Goal: Task Accomplishment & Management: Check status

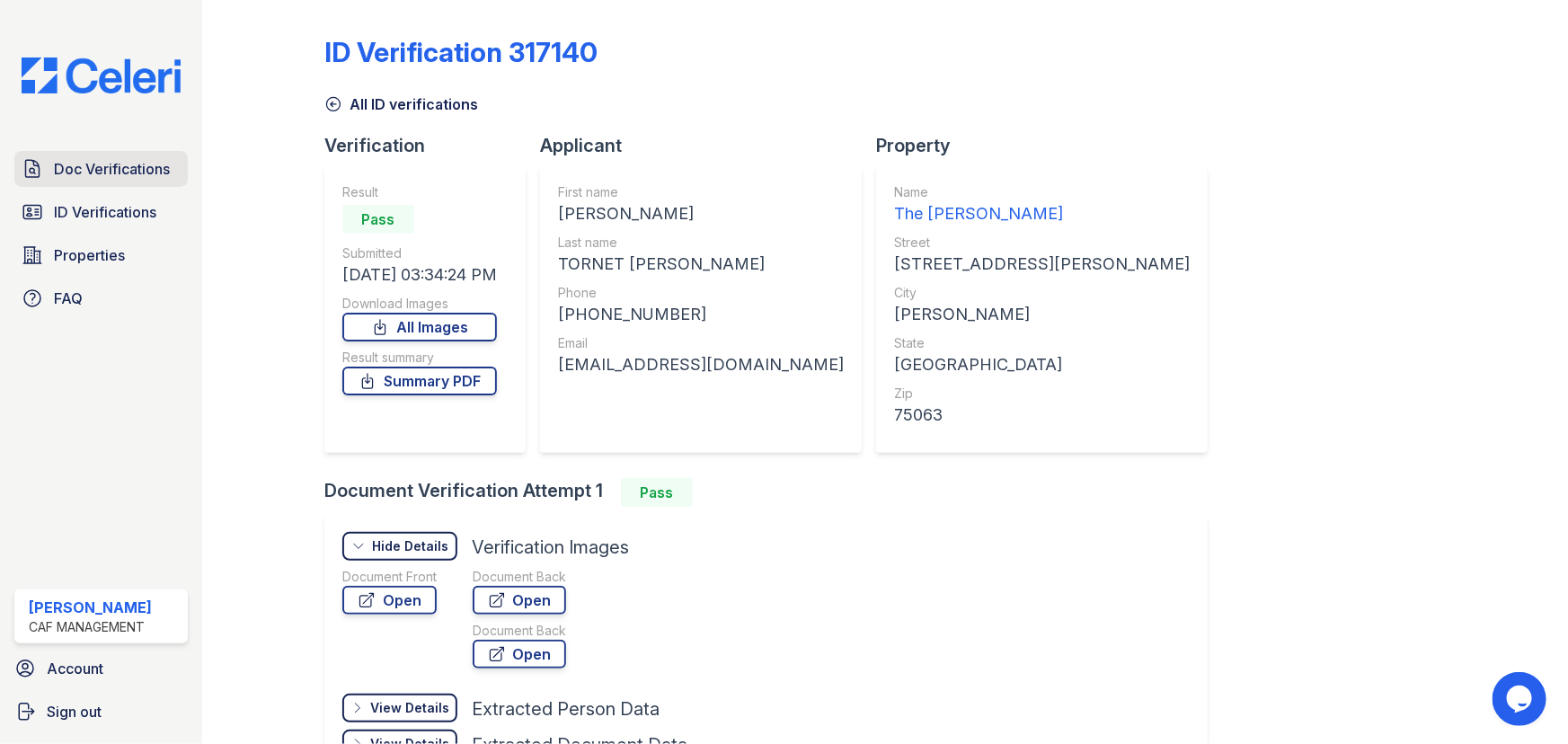
click at [156, 159] on span "Doc Verifications" at bounding box center [111, 169] width 116 height 22
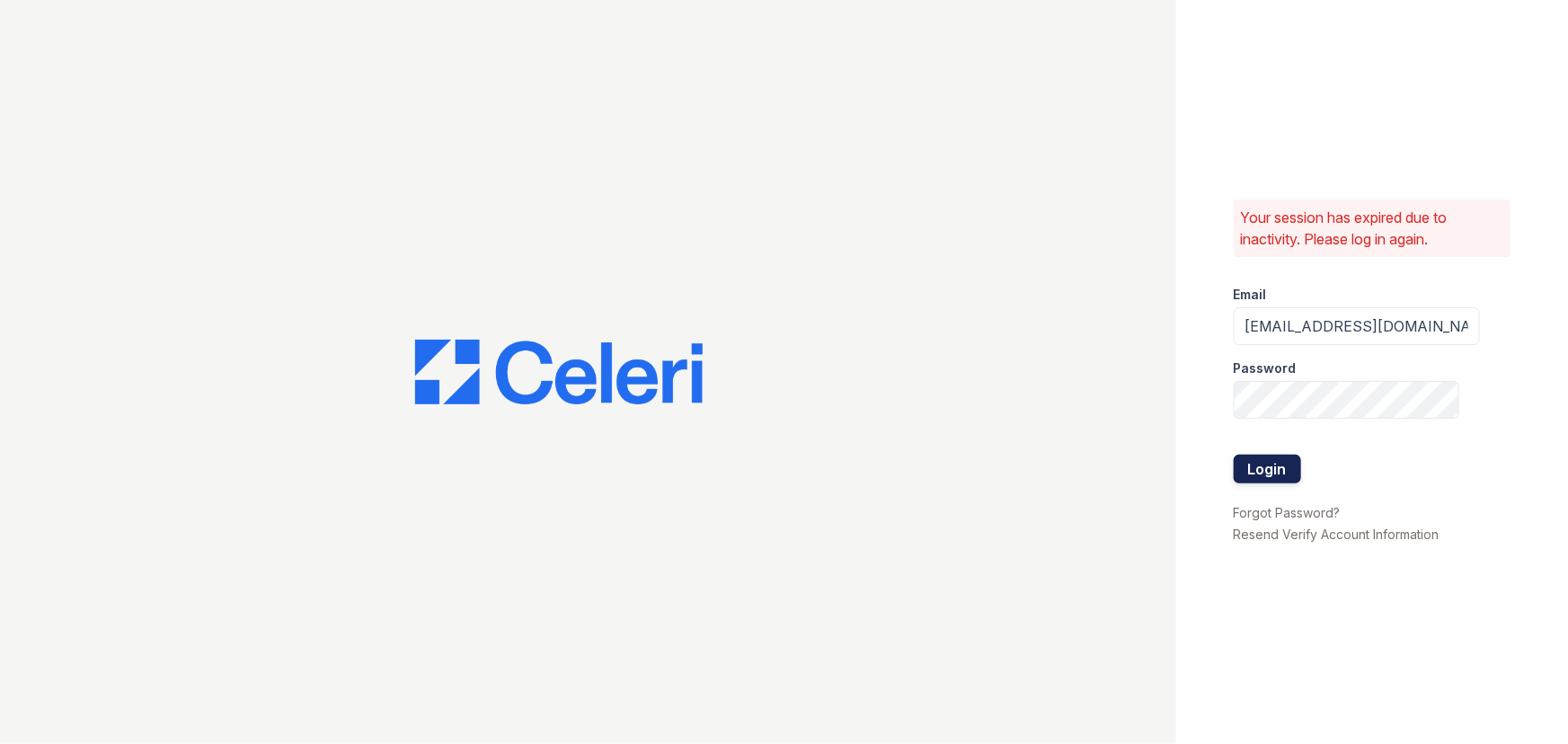
click at [1263, 462] on button "Login" at bounding box center [1267, 469] width 68 height 29
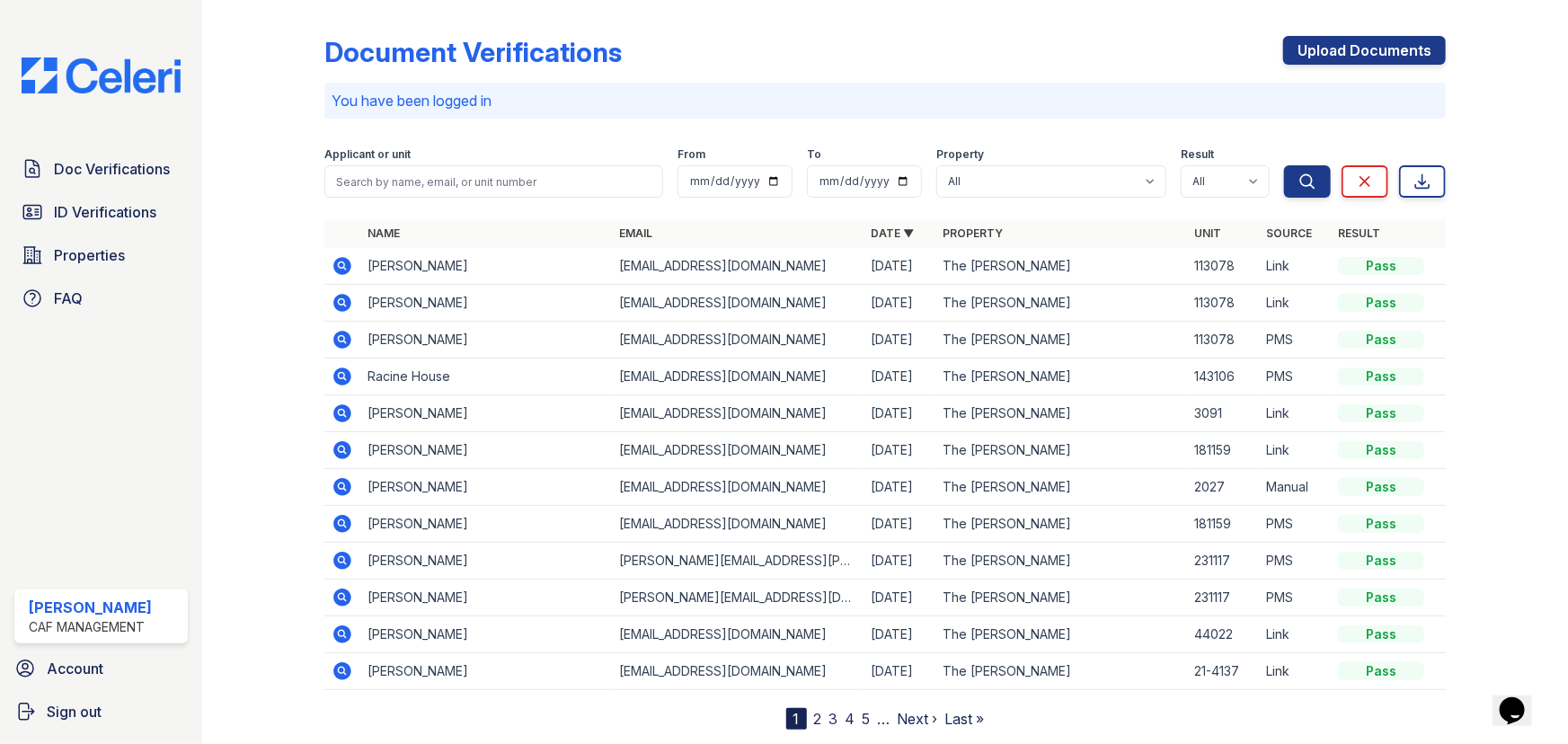
click at [345, 448] on icon at bounding box center [343, 450] width 18 height 18
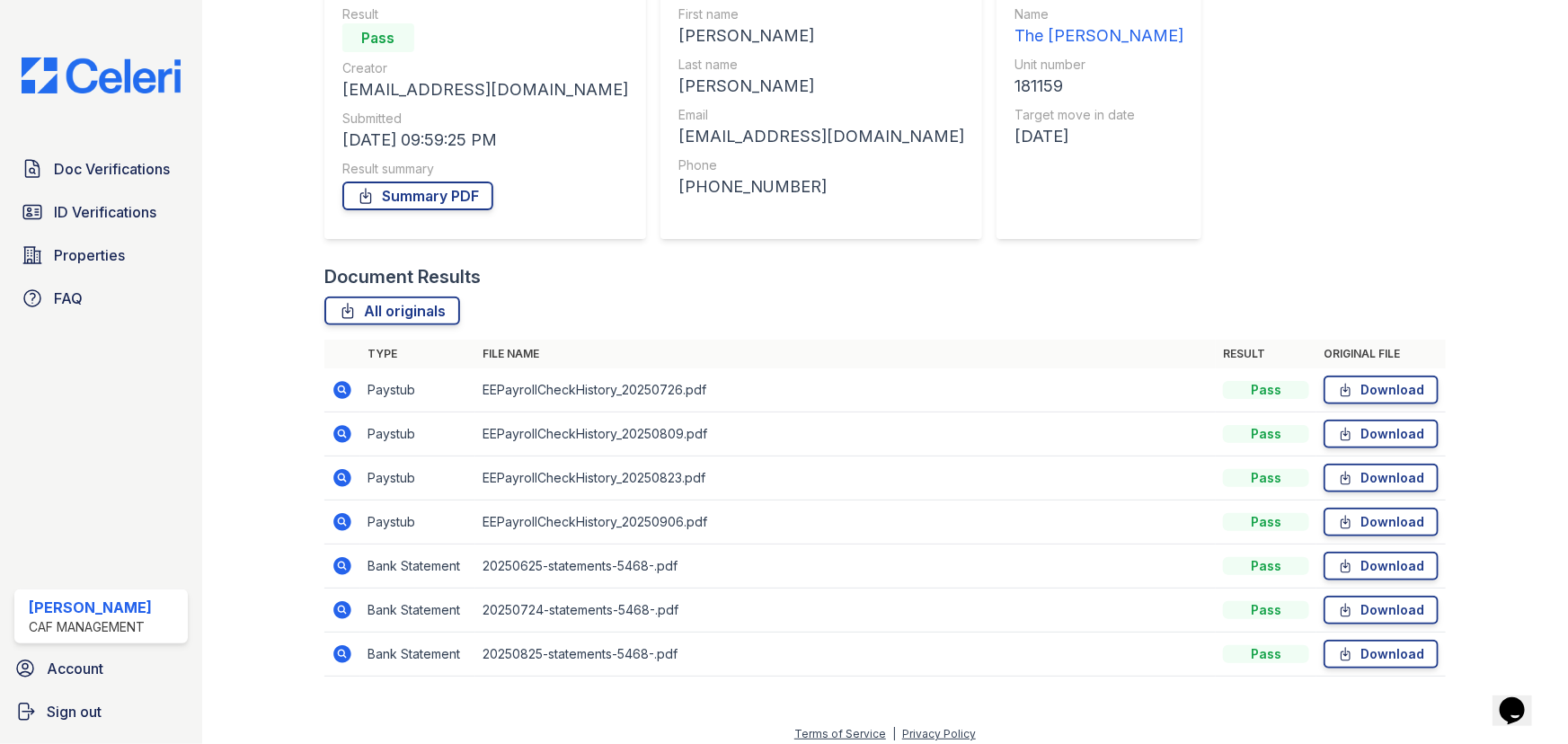
scroll to position [189, 0]
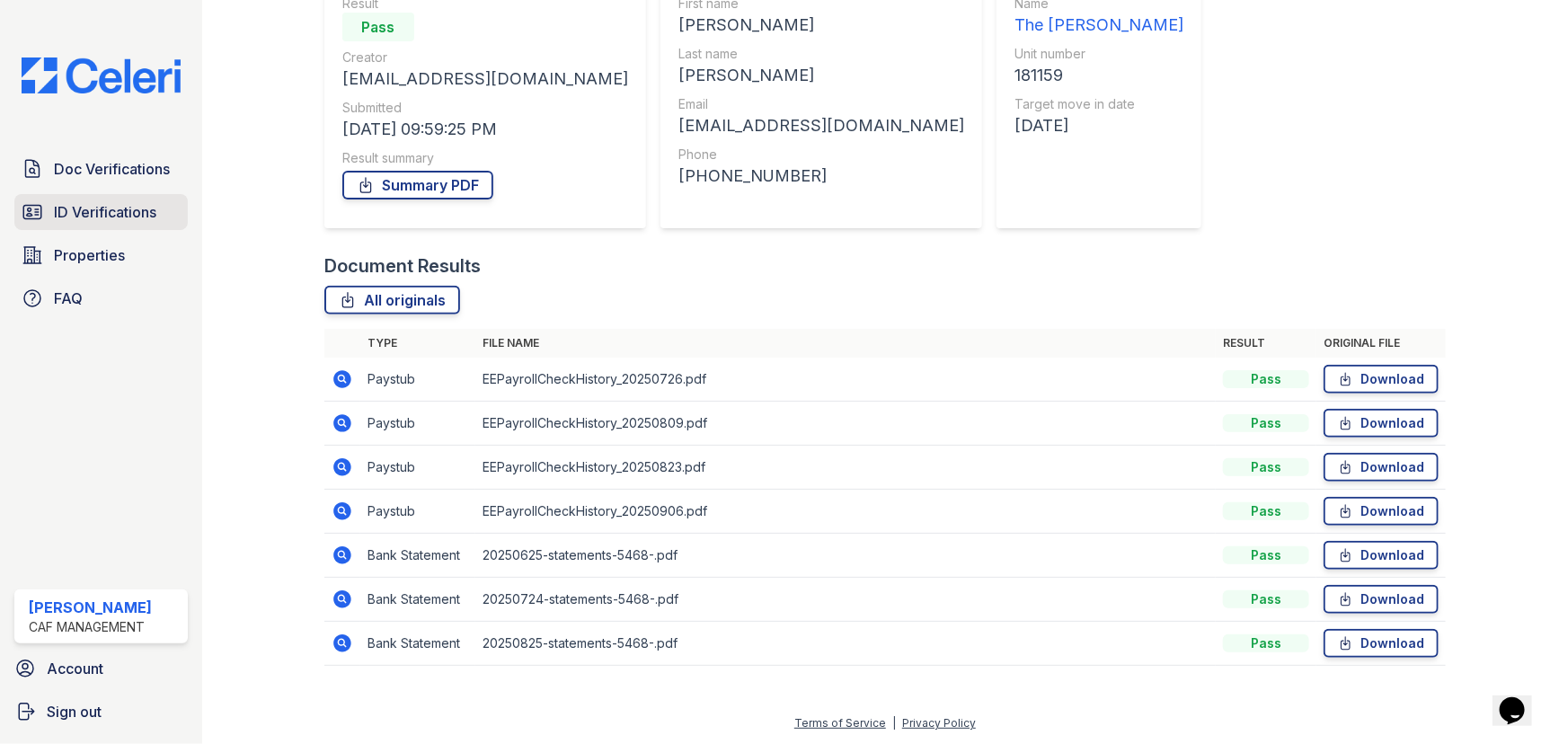
click at [156, 216] on span "ID Verifications" at bounding box center [104, 213] width 102 height 22
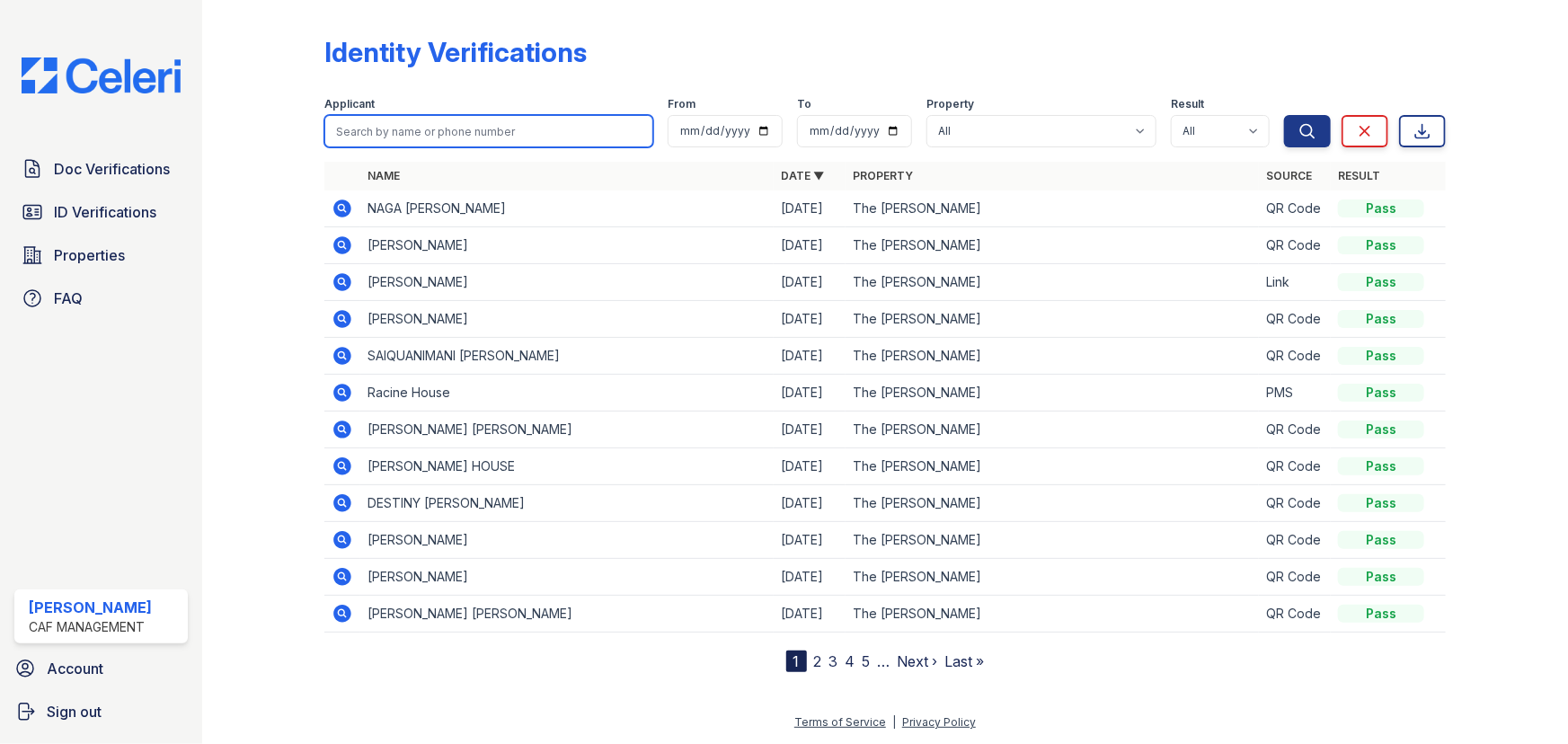
click at [464, 122] on input "search" at bounding box center [489, 131] width 329 height 33
type input "colin"
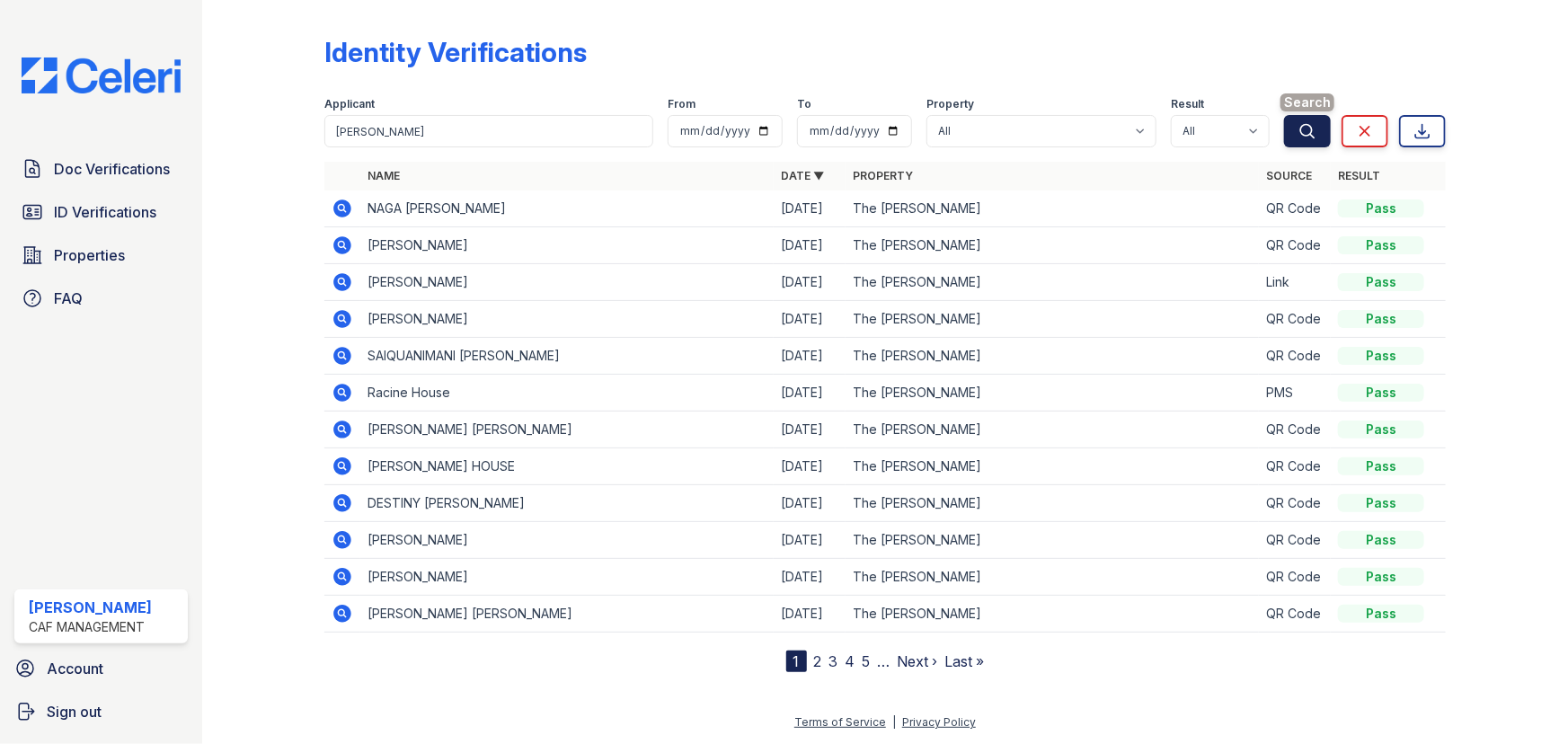
click at [1305, 127] on icon "submit" at bounding box center [1307, 131] width 18 height 18
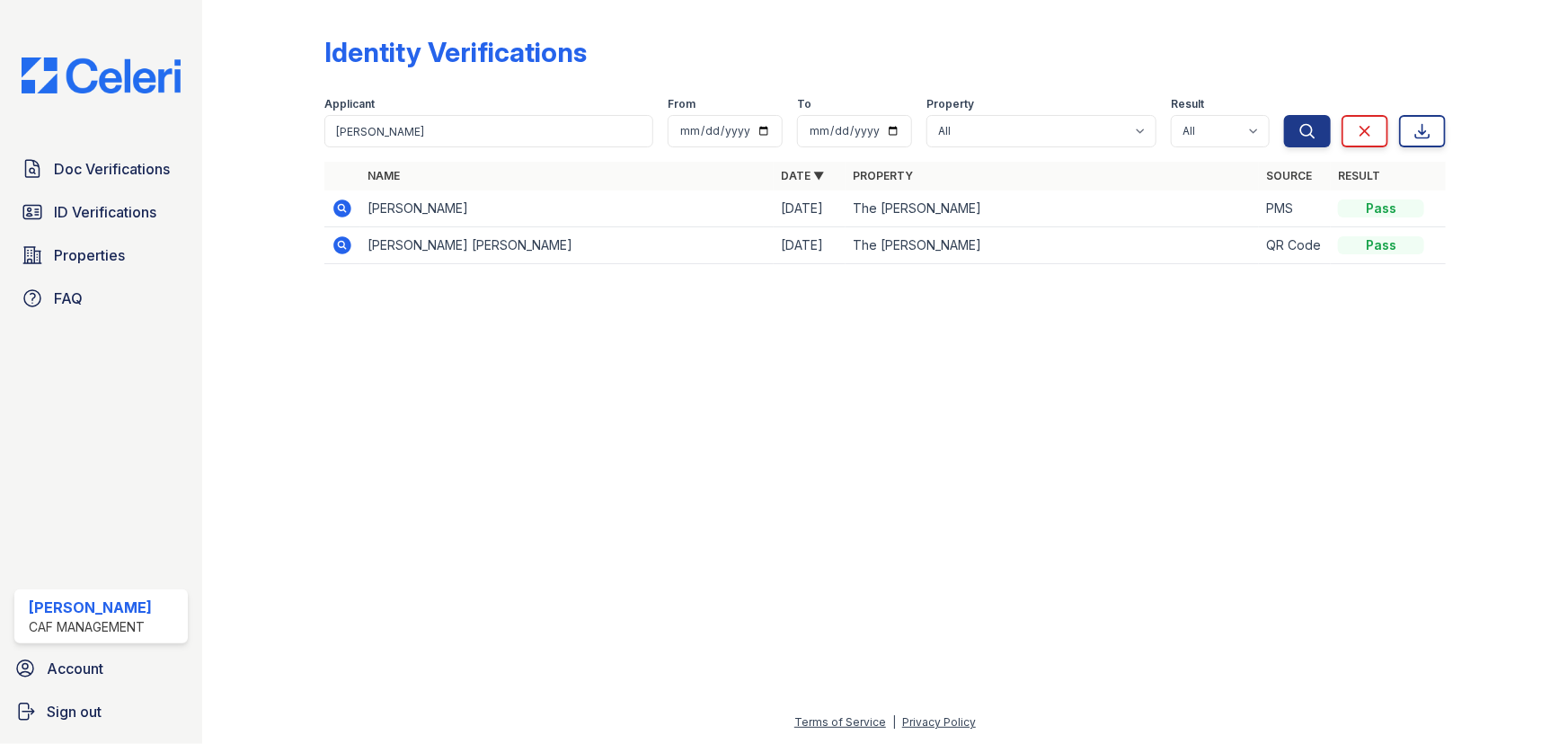
click at [339, 211] on icon at bounding box center [343, 209] width 18 height 18
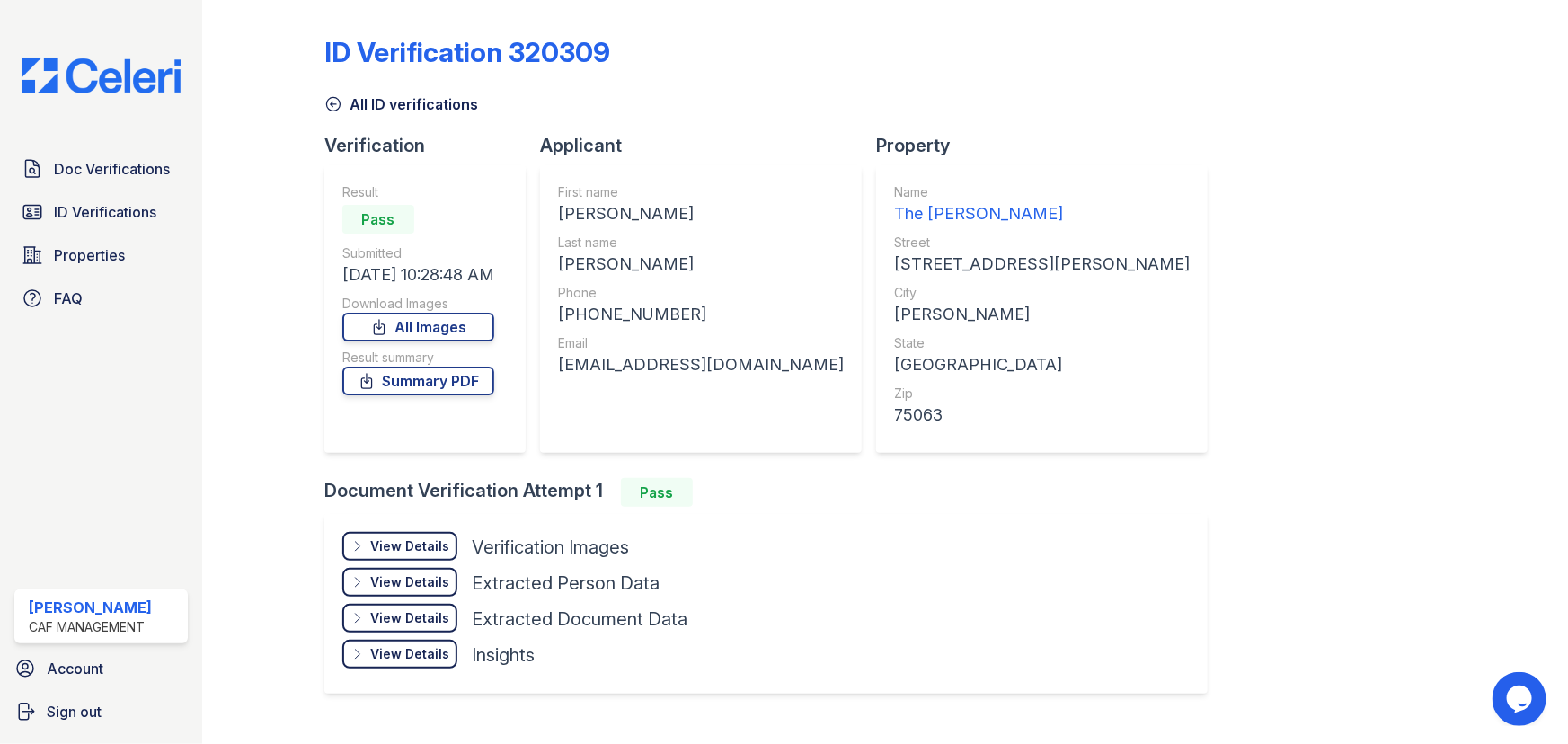
click at [415, 542] on div "View Details" at bounding box center [410, 546] width 79 height 18
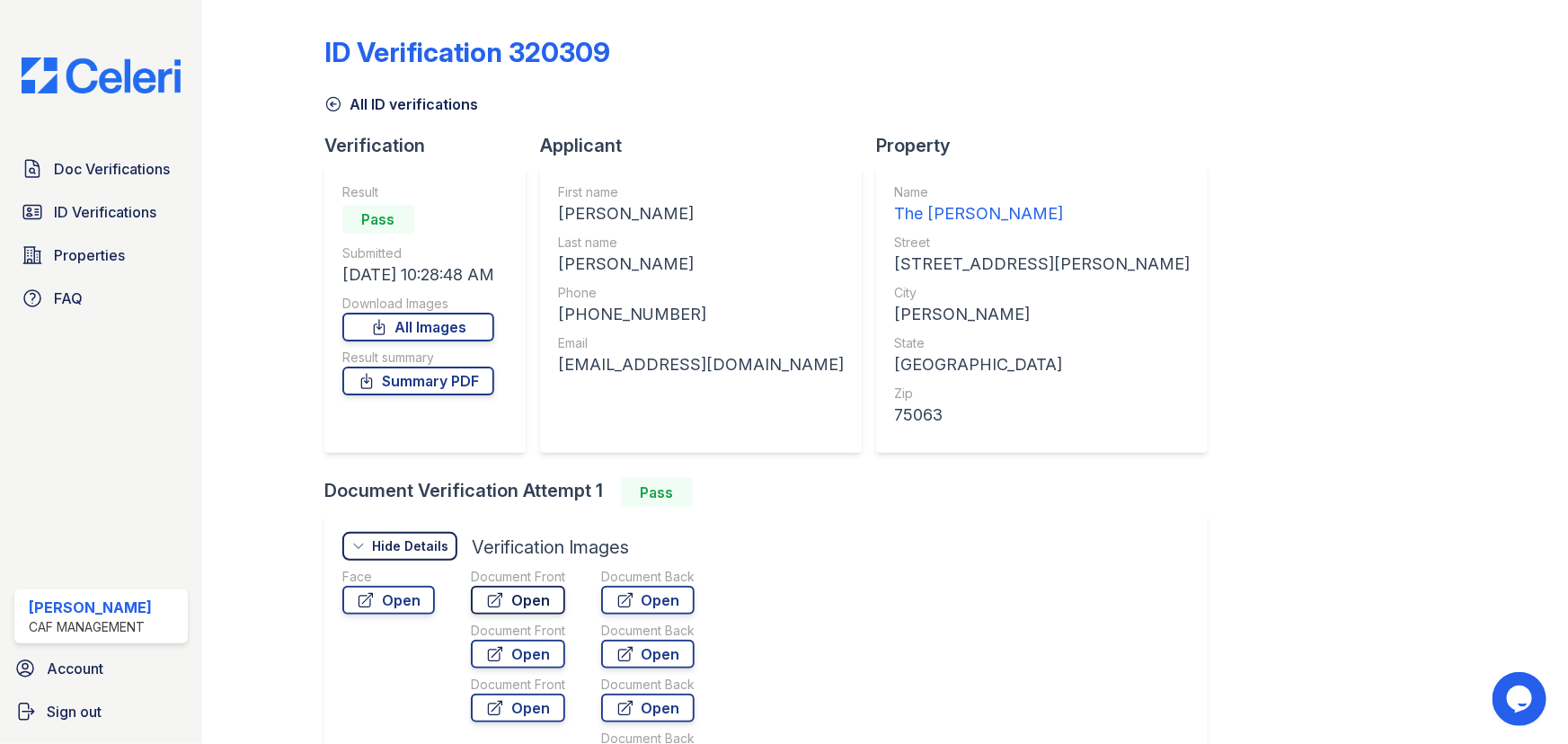
click at [550, 591] on link "Open" at bounding box center [517, 600] width 94 height 29
click at [87, 162] on span "Doc Verifications" at bounding box center [111, 169] width 116 height 22
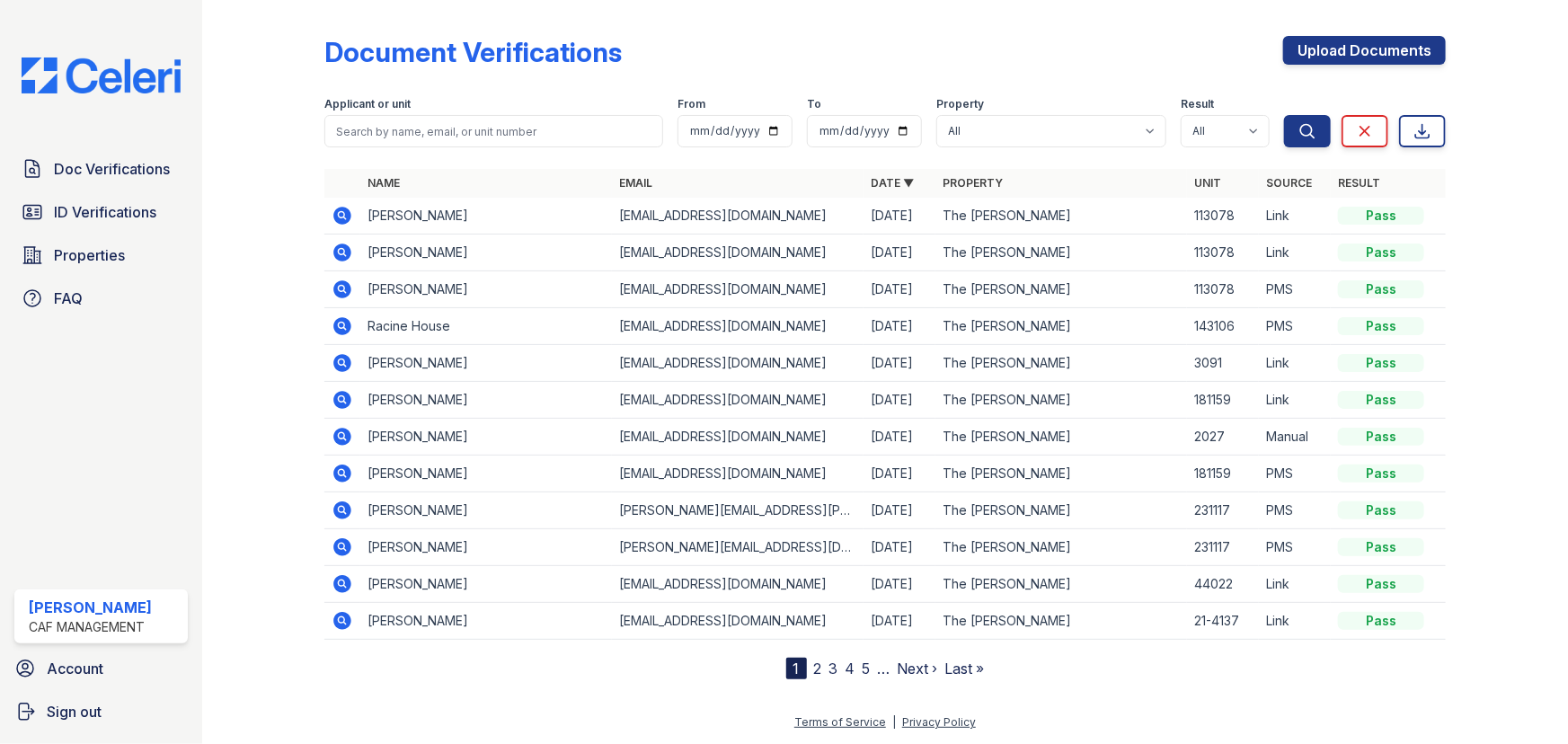
click at [348, 400] on icon at bounding box center [343, 400] width 18 height 18
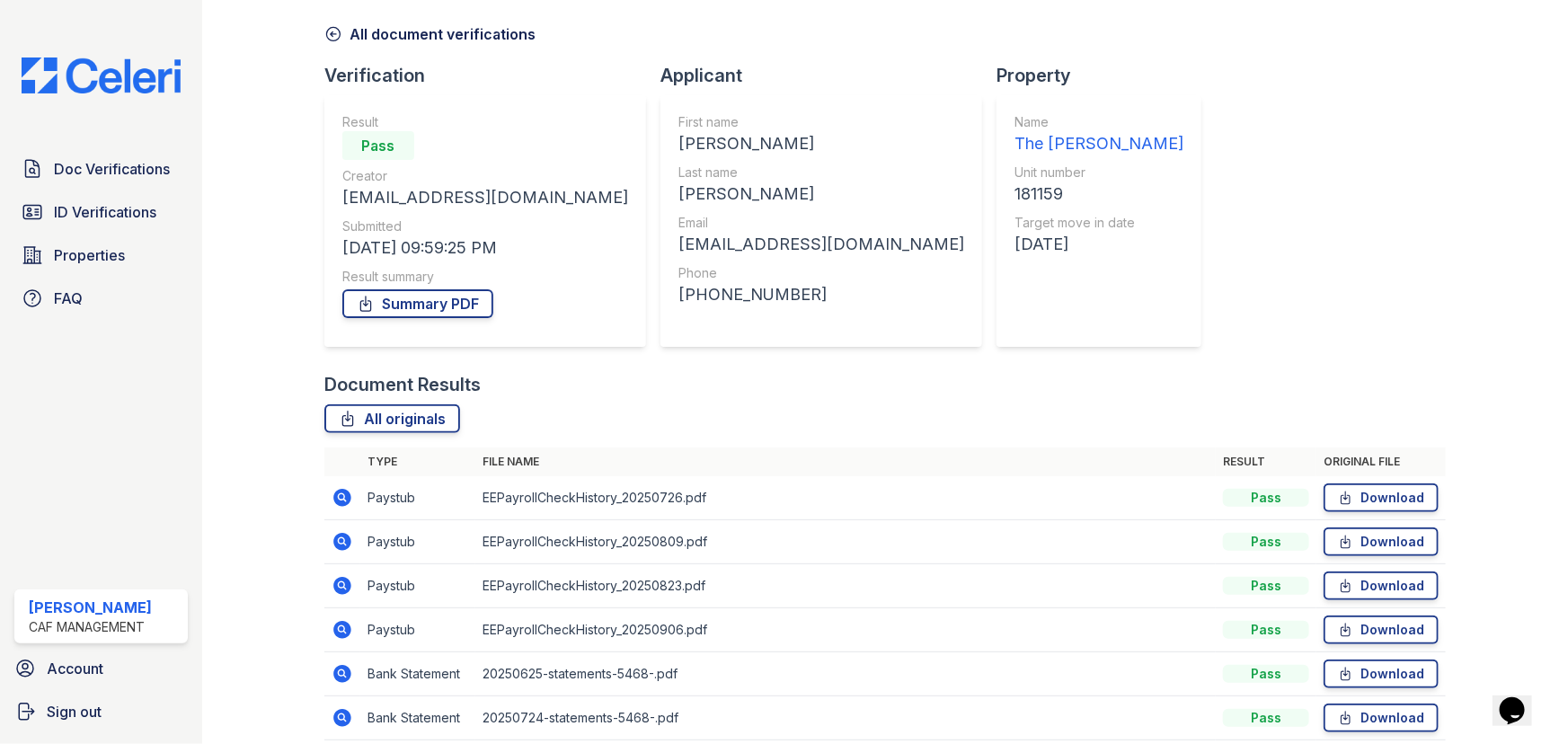
scroll to position [163, 0]
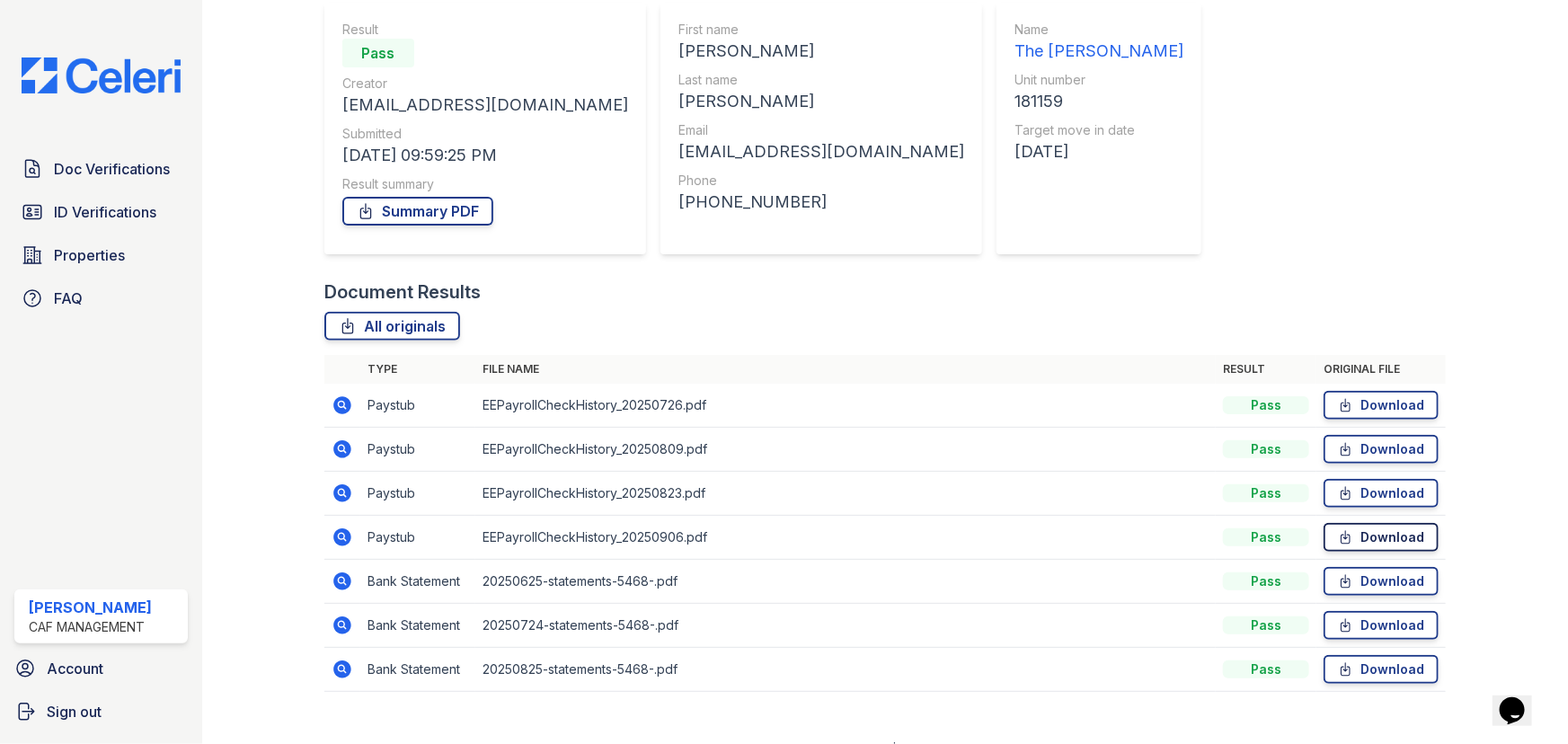
click at [1402, 539] on link "Download" at bounding box center [1381, 537] width 115 height 29
click at [1396, 491] on link "Download" at bounding box center [1381, 493] width 115 height 29
click at [1391, 450] on link "Download" at bounding box center [1381, 449] width 115 height 29
click at [1374, 408] on link "Download" at bounding box center [1381, 405] width 115 height 29
